Goal: Task Accomplishment & Management: Complete application form

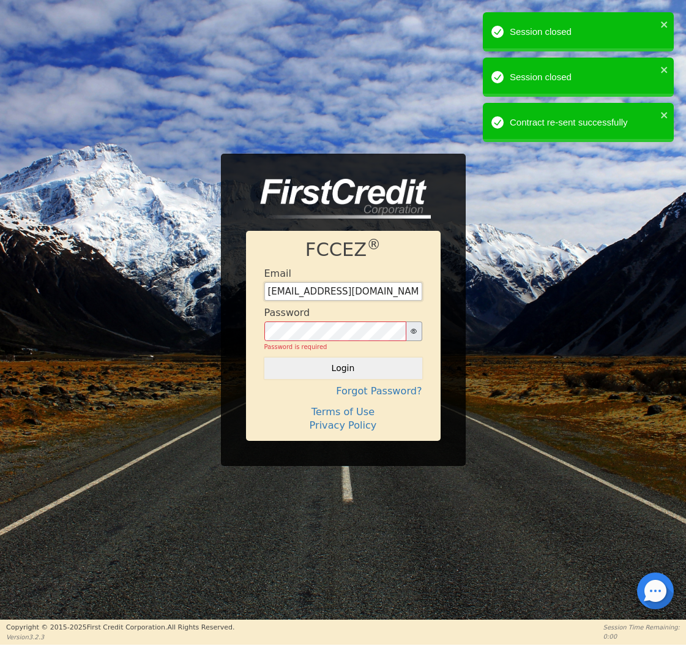
type input "[EMAIL_ADDRESS][DOMAIN_NAME]"
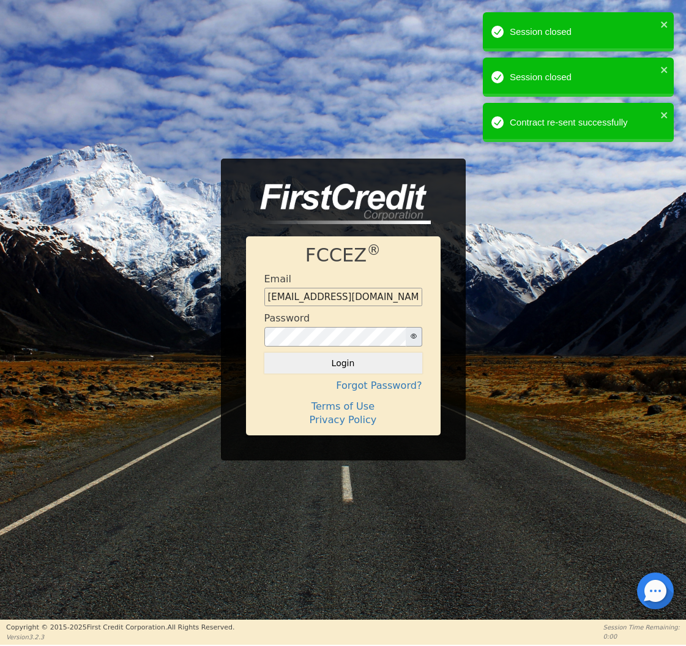
click at [351, 364] on button "Login" at bounding box center [343, 363] width 158 height 21
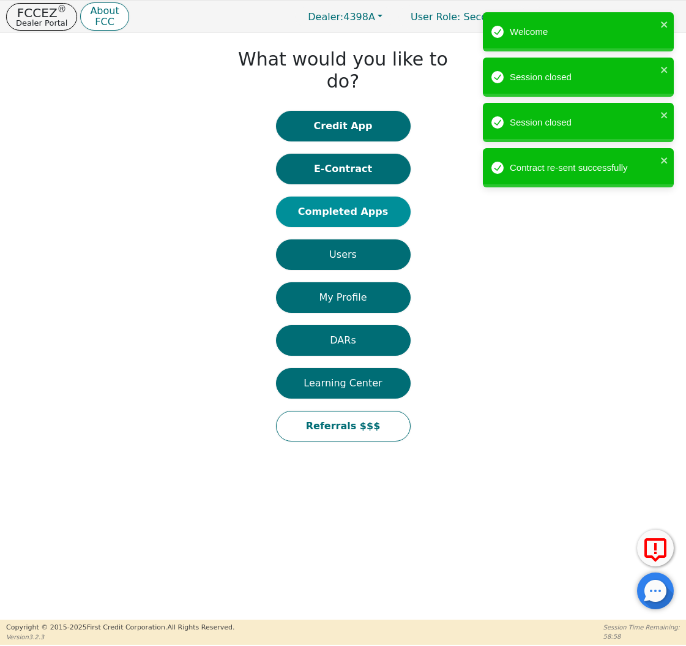
click at [332, 197] on button "Completed Apps" at bounding box center [343, 212] width 135 height 31
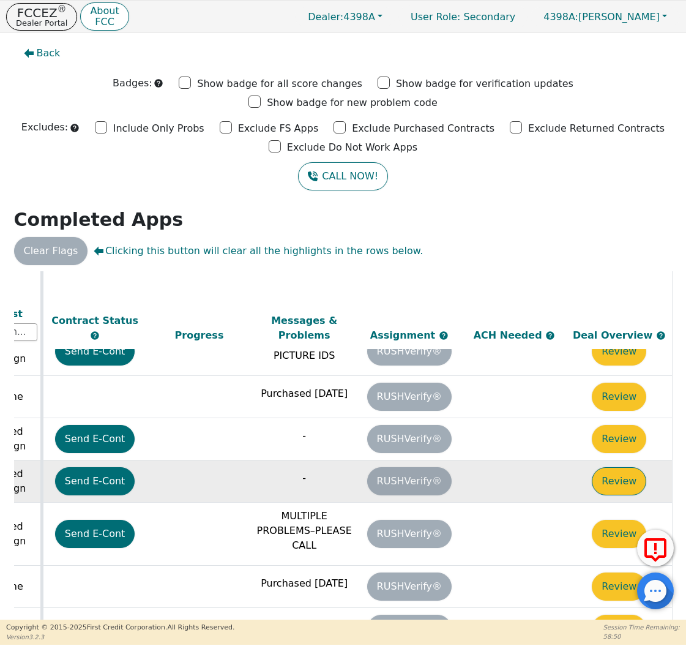
scroll to position [304, 684]
click at [624, 467] on button "Review" at bounding box center [619, 481] width 54 height 28
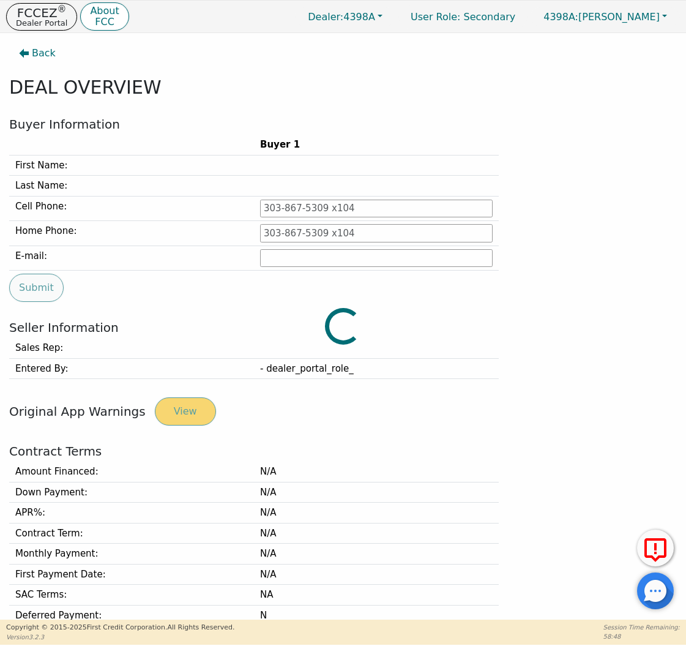
scroll to position [1, 0]
type input "[PHONE_NUMBER]"
type input "[PERSON_NAME][EMAIL_ADDRESS][PERSON_NAME][DOMAIN_NAME]"
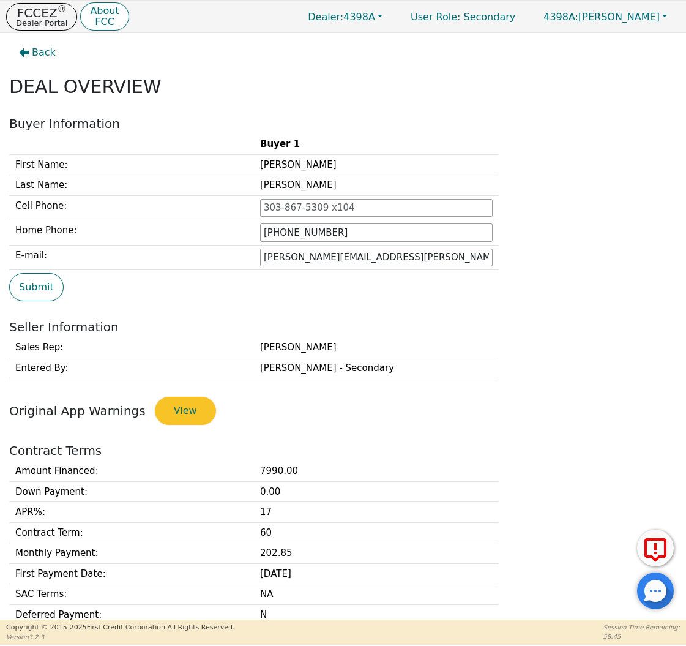
scroll to position [432, 0]
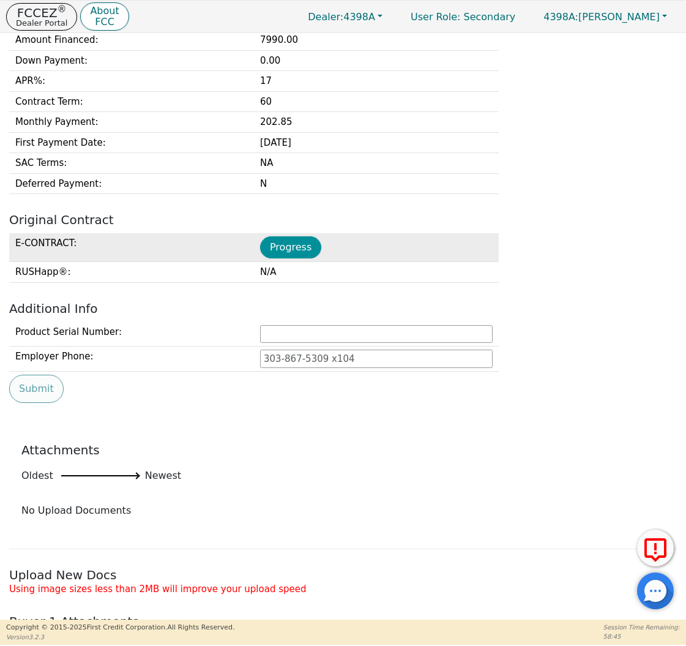
click at [290, 252] on button "Progress" at bounding box center [290, 247] width 61 height 22
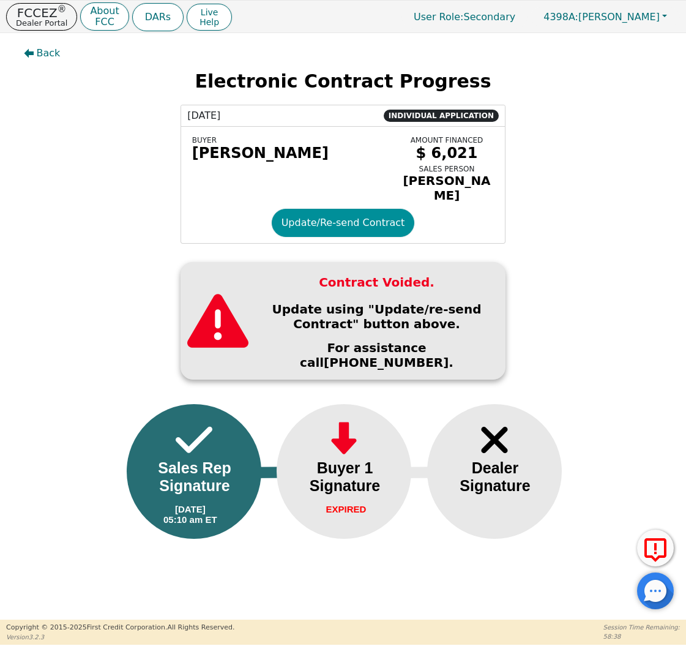
click at [286, 231] on button "Update/Re-send Contract" at bounding box center [343, 223] width 143 height 28
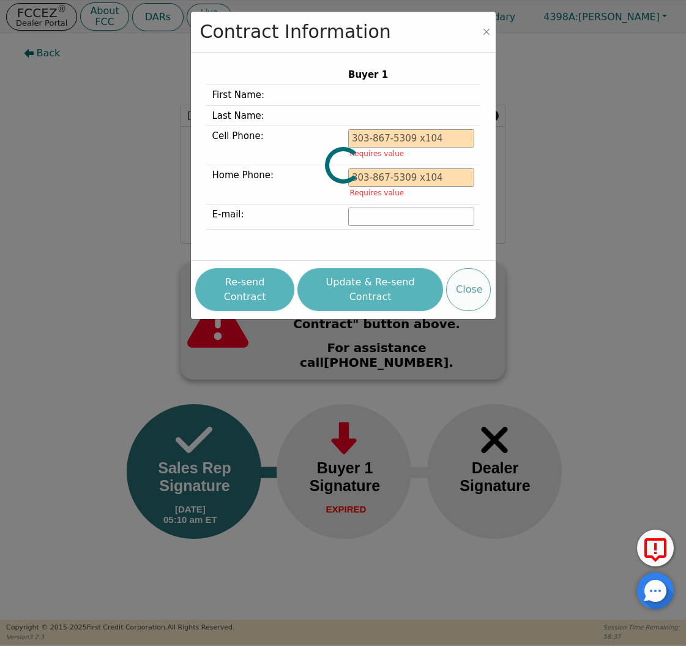
type input "[PHONE_NUMBER]"
type input "[PERSON_NAME][EMAIL_ADDRESS][PERSON_NAME][DOMAIN_NAME]"
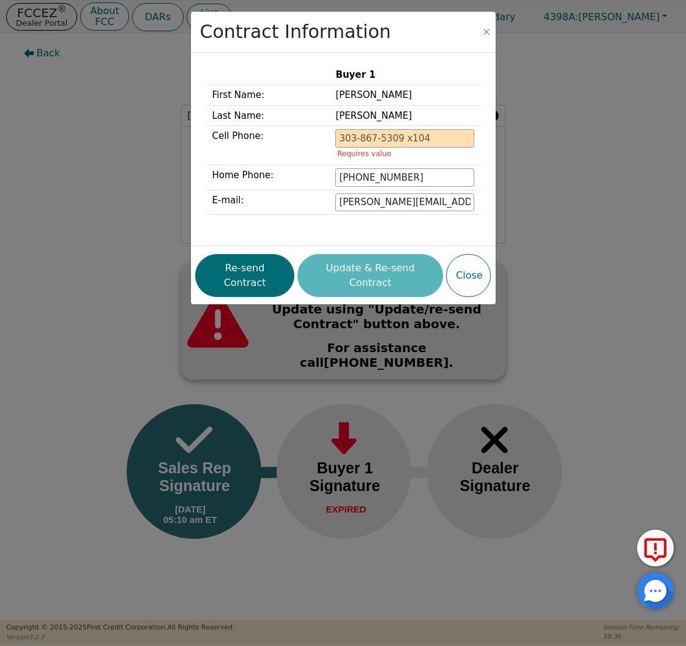
click at [263, 276] on button "Re-send Contract" at bounding box center [244, 275] width 99 height 43
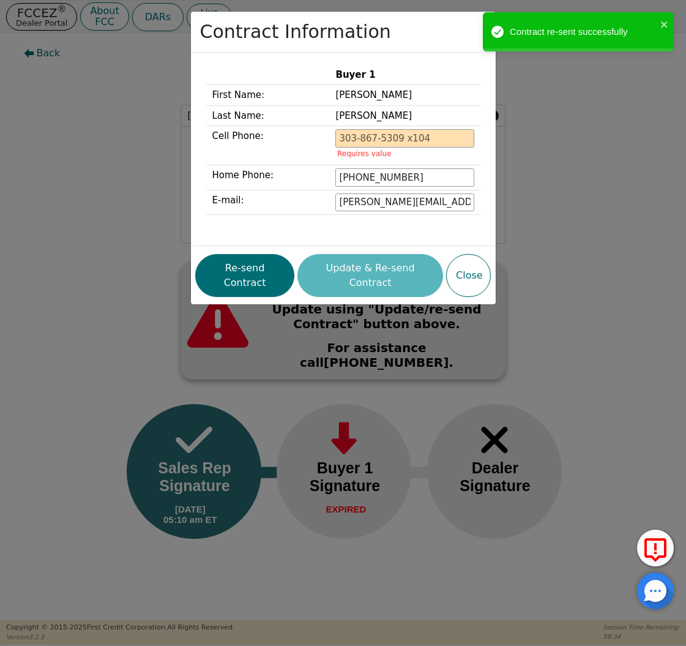
click at [119, 120] on div "Contract Information Buyer 1 First Name: [PERSON_NAME] Last Name: [PERSON_NAME]…" at bounding box center [343, 323] width 686 height 646
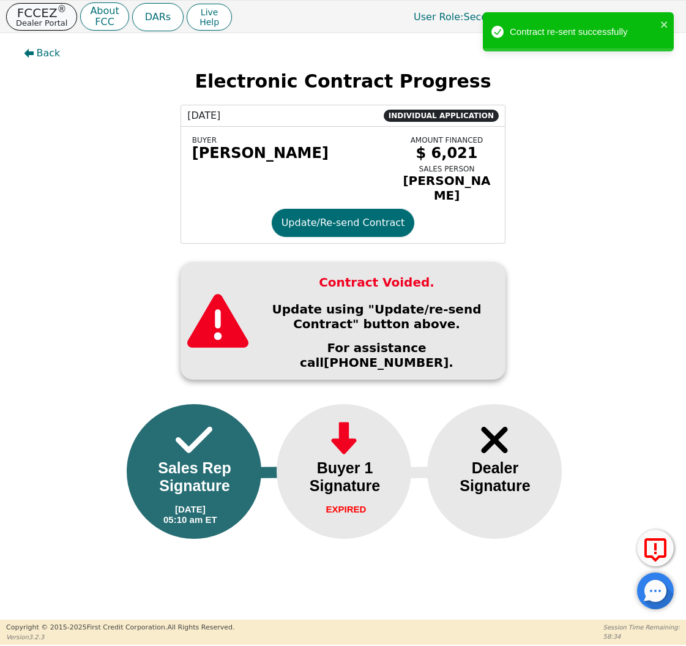
click at [53, 25] on p "Dealer Portal" at bounding box center [41, 23] width 51 height 8
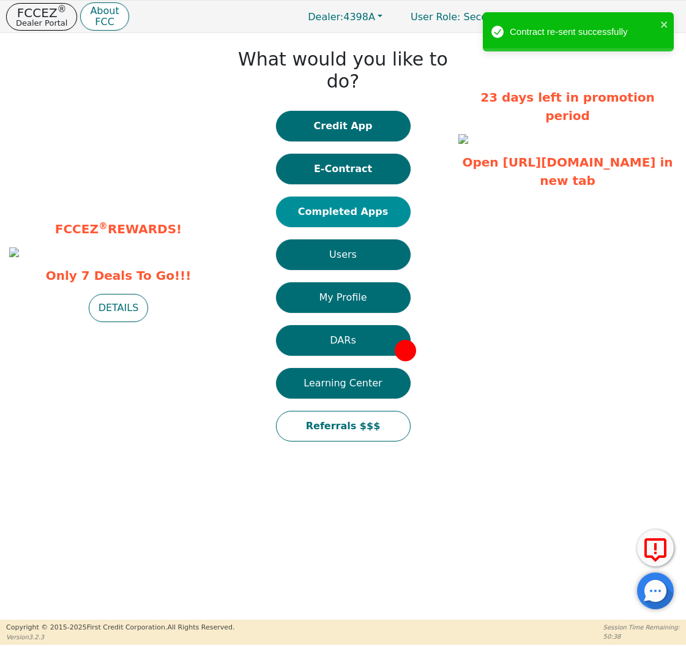
click at [365, 197] on button "Completed Apps" at bounding box center [343, 212] width 135 height 31
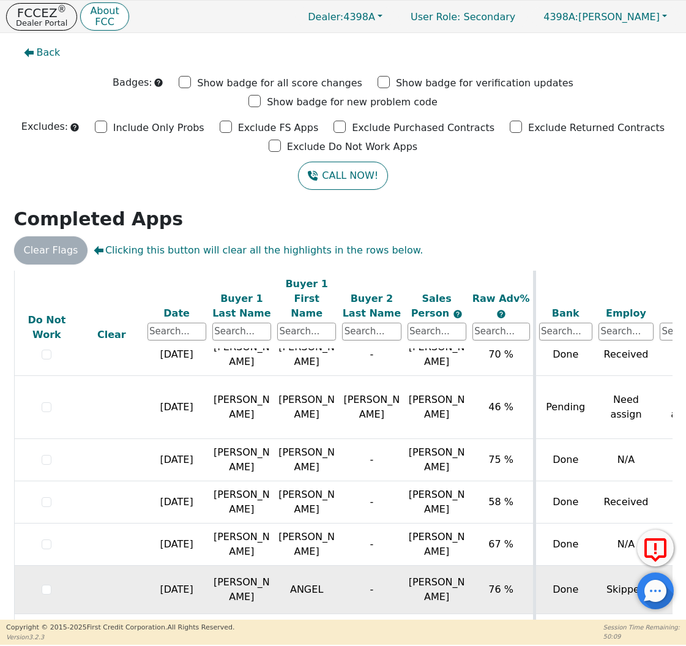
scroll to position [620, 0]
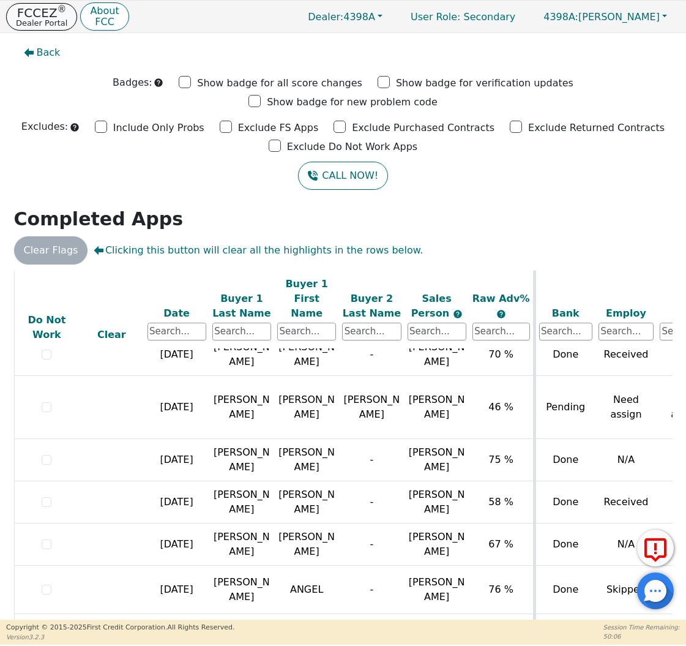
click at [38, 23] on p "Dealer Portal" at bounding box center [41, 23] width 51 height 8
